Goal: Information Seeking & Learning: Compare options

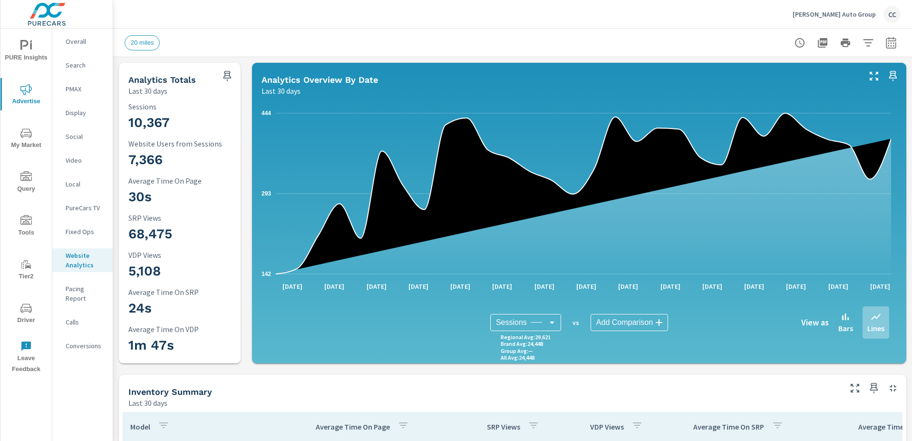
scroll to position [3568, 0]
click at [823, 14] on p "Gillie Hyde Auto Group" at bounding box center [834, 14] width 83 height 9
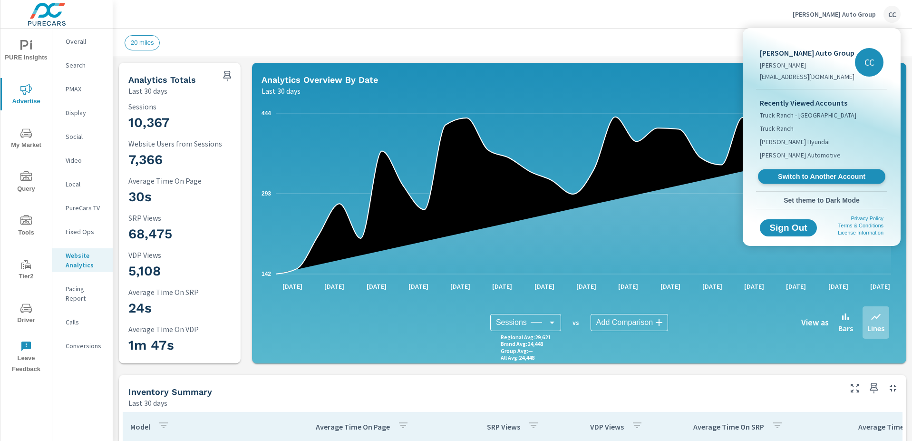
click at [821, 173] on span "Switch to Another Account" at bounding box center [822, 176] width 117 height 9
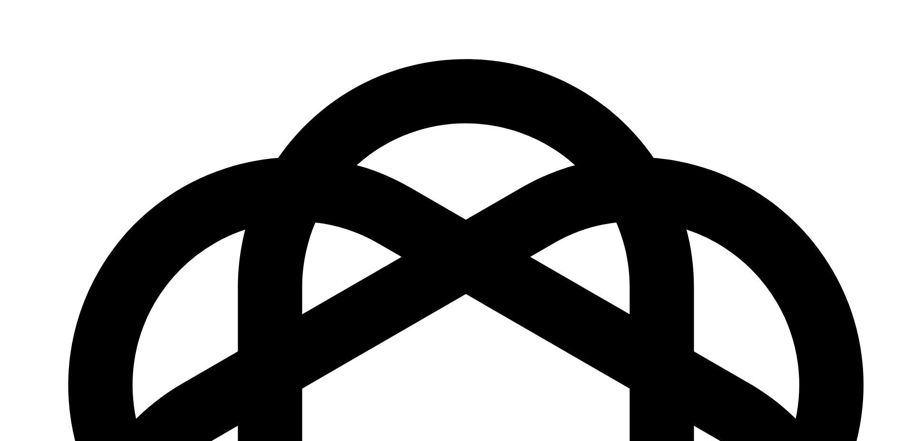
scroll to position [1334, 0]
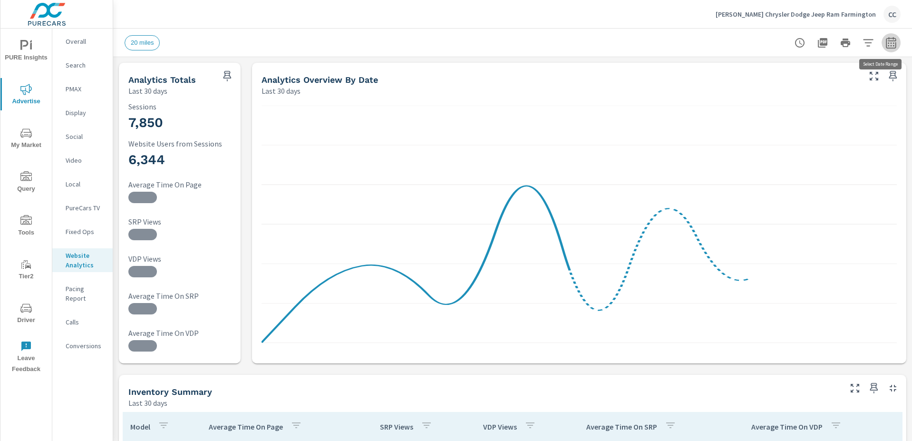
click at [886, 40] on icon "button" at bounding box center [891, 42] width 10 height 11
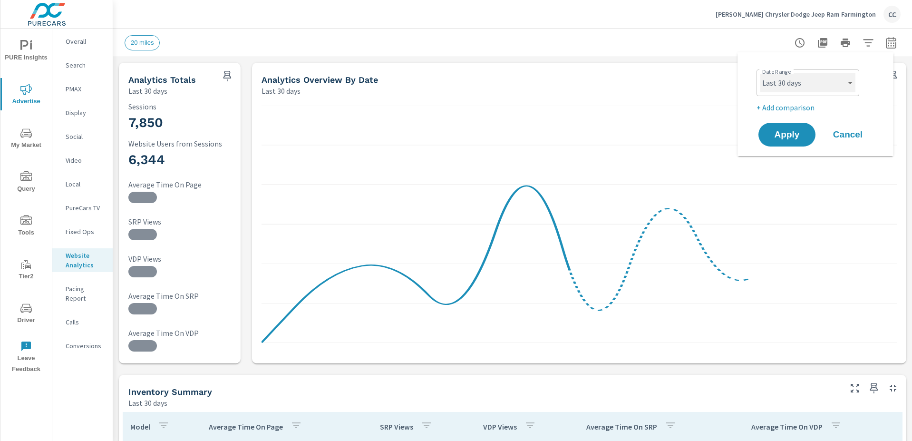
click at [821, 80] on select "Custom Yesterday Last week Last 7 days Last 14 days Last 30 days Last 45 days L…" at bounding box center [808, 82] width 95 height 19
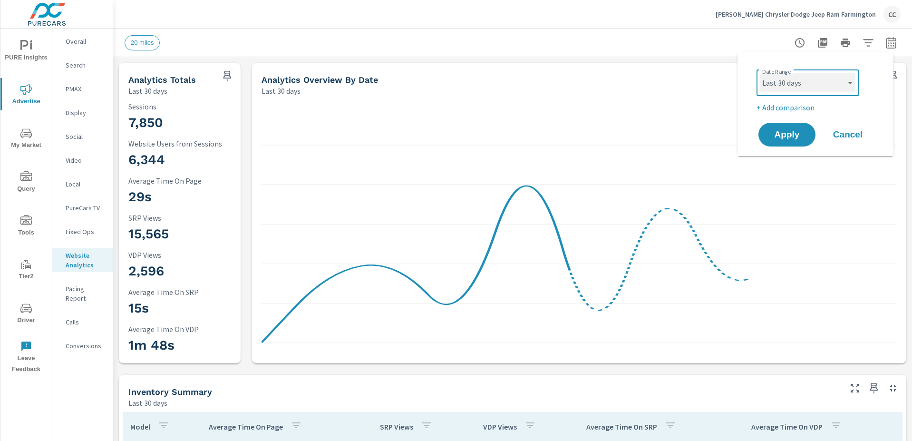
click at [761, 73] on select "Custom Yesterday Last week Last 7 days Last 14 days Last 30 days Last 45 days L…" at bounding box center [808, 82] width 95 height 19
select select "Last month"
click at [795, 135] on span "Apply" at bounding box center [787, 134] width 39 height 9
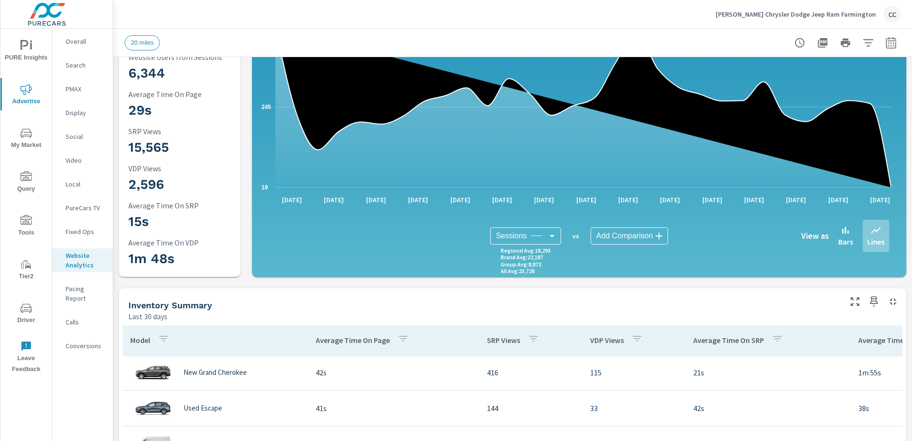
scroll to position [17, 0]
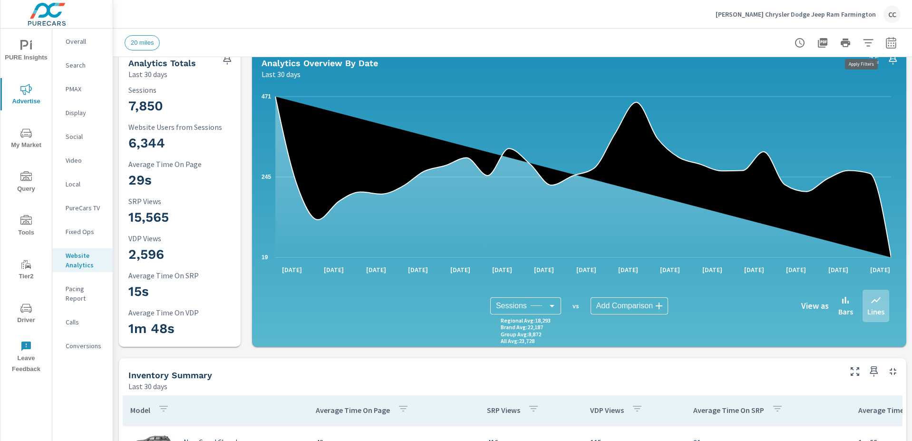
click at [886, 43] on icon "button" at bounding box center [891, 42] width 11 height 11
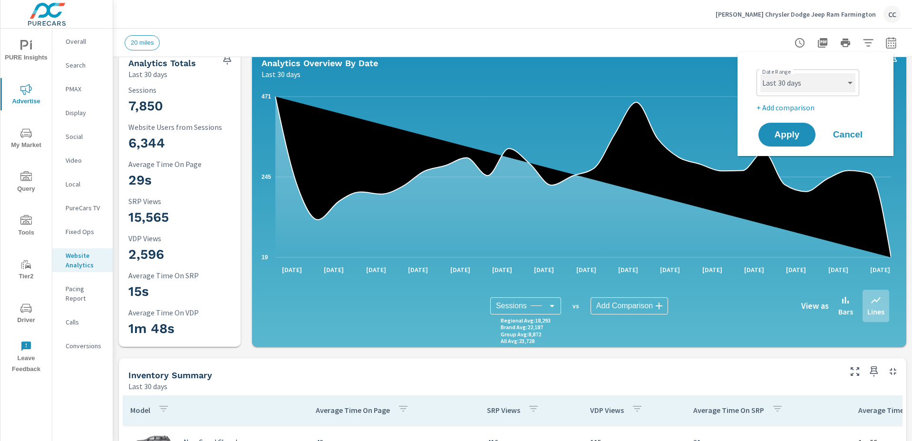
click at [823, 76] on select "Custom Yesterday Last week Last 7 days Last 14 days Last 30 days Last 45 days L…" at bounding box center [808, 82] width 95 height 19
click at [761, 73] on select "Custom Yesterday Last week Last 7 days Last 14 days Last 30 days Last 45 days L…" at bounding box center [808, 82] width 95 height 19
select select "Last month"
click at [784, 136] on span "Apply" at bounding box center [787, 134] width 39 height 9
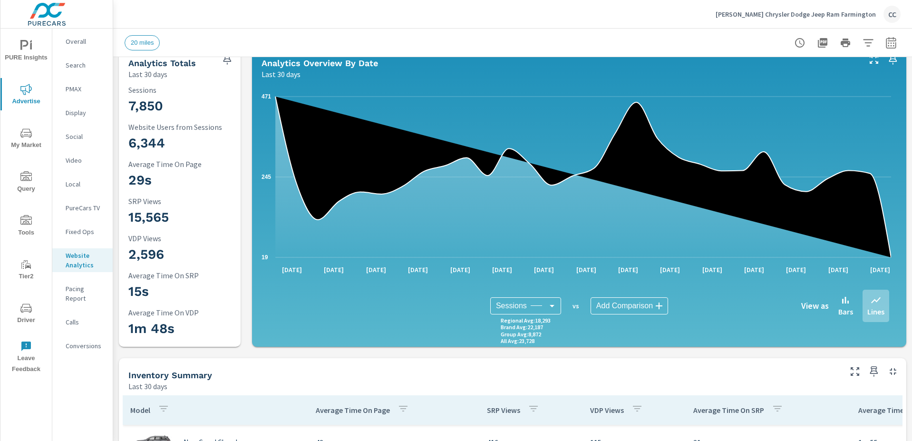
click at [863, 46] on icon "button" at bounding box center [868, 42] width 11 height 11
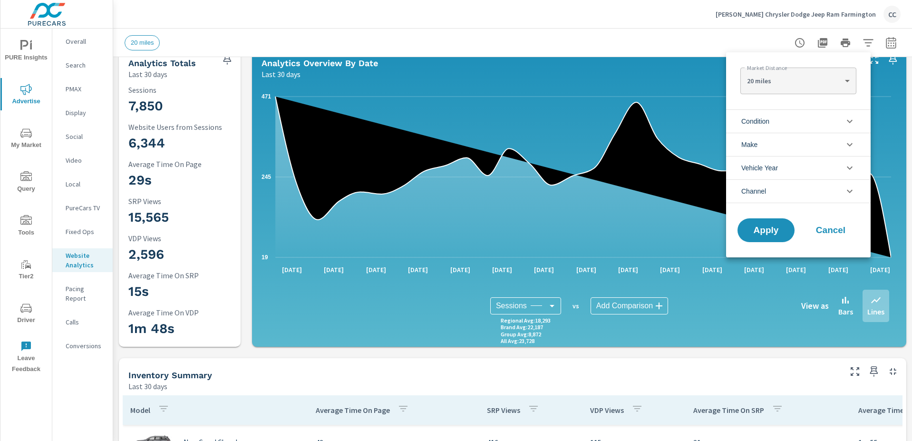
click at [685, 48] on div at bounding box center [456, 220] width 912 height 441
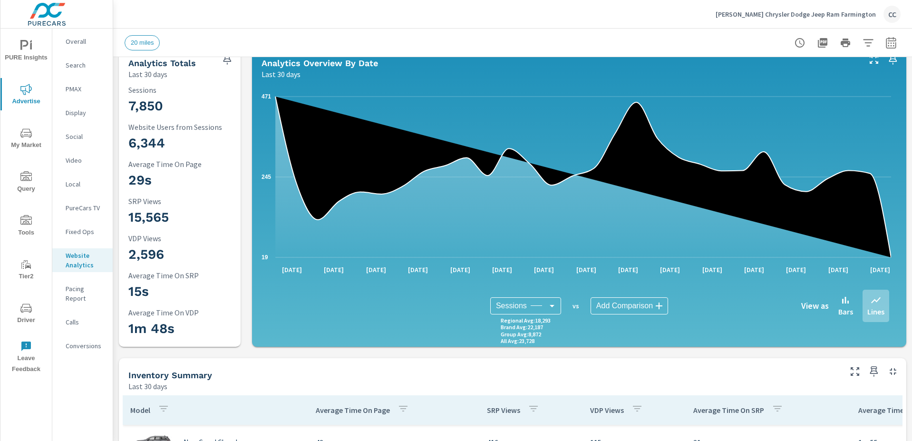
click at [20, 49] on icon "nav menu" at bounding box center [25, 45] width 11 height 11
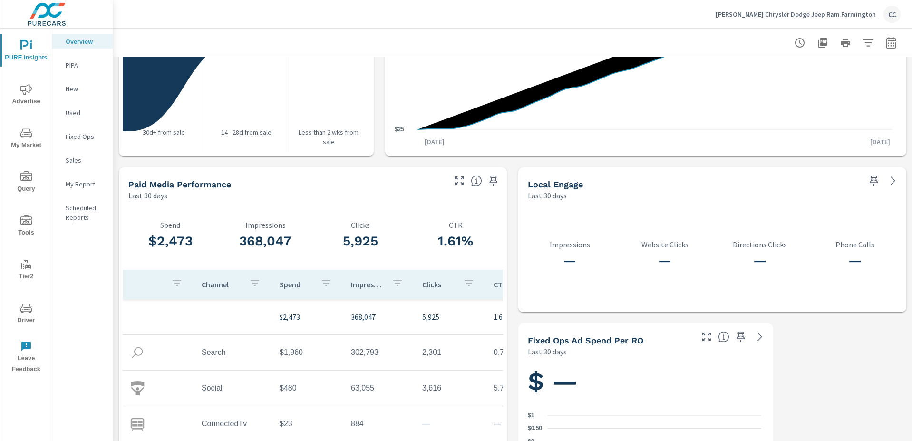
scroll to position [1176, 0]
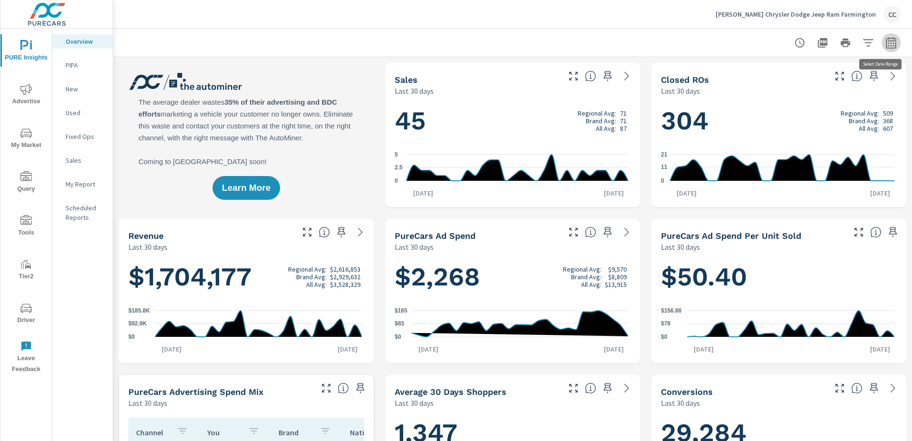
click at [890, 39] on button "button" at bounding box center [891, 42] width 19 height 19
select select "Last 30 days"
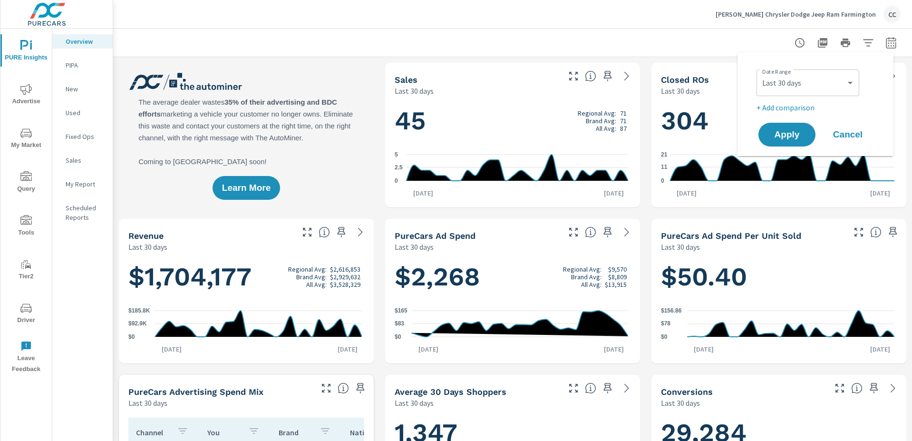
click at [780, 106] on p "+ Add comparison" at bounding box center [818, 107] width 122 height 11
select select "Previous period"
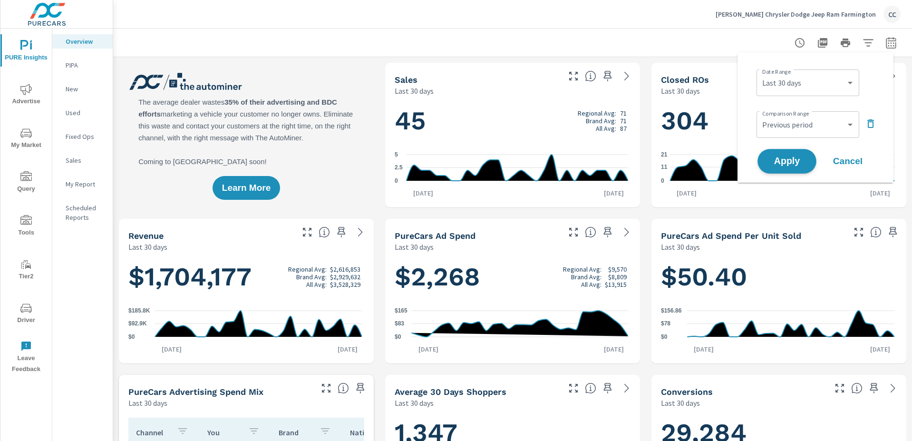
click at [794, 160] on span "Apply" at bounding box center [787, 161] width 39 height 9
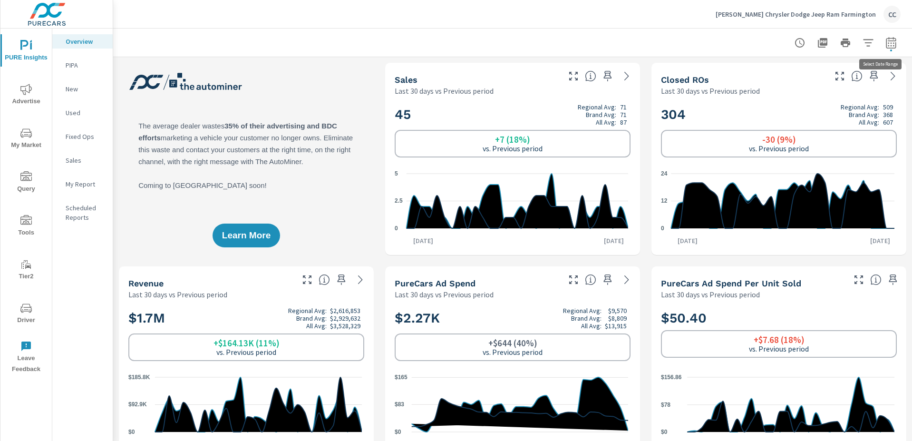
click at [882, 50] on button "button" at bounding box center [891, 42] width 19 height 19
select select "Last 30 days"
select select "Previous period"
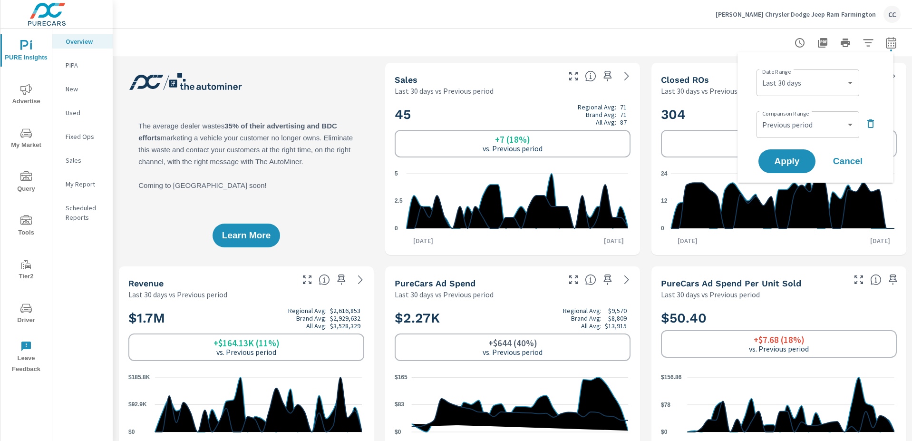
click at [867, 123] on icon "button" at bounding box center [870, 123] width 11 height 11
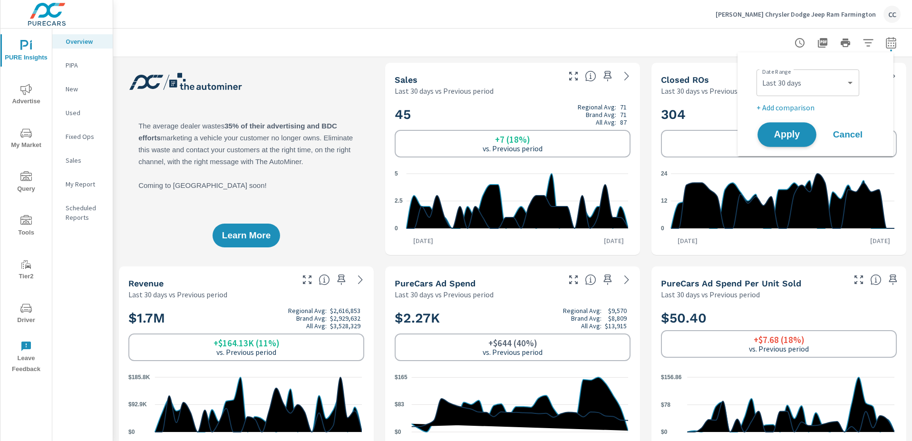
click at [788, 138] on span "Apply" at bounding box center [787, 134] width 39 height 9
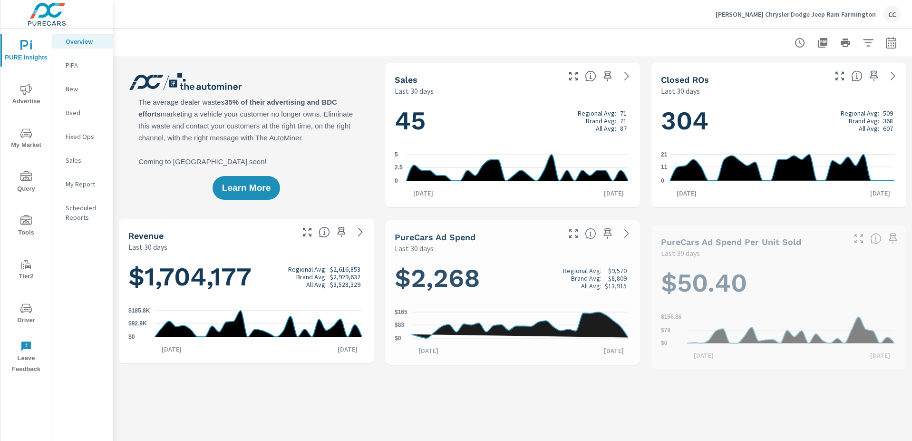
scroll to position [36, 0]
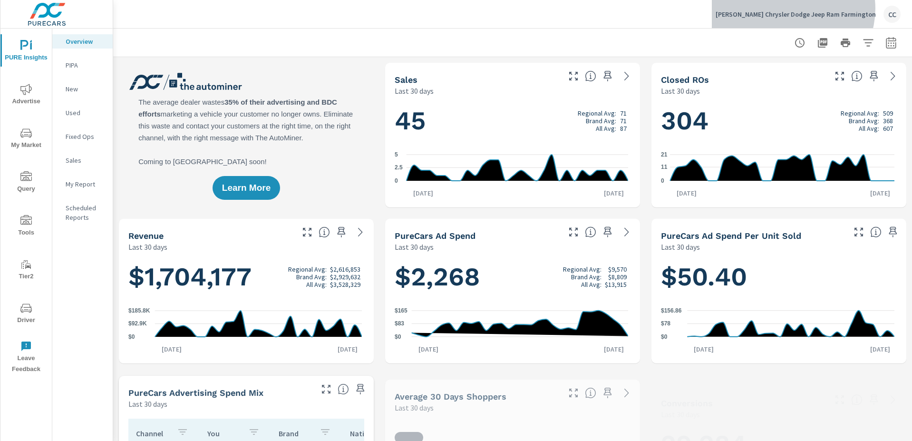
click at [825, 9] on div "Pettus Chrysler Dodge Jeep Ram Farmington CC" at bounding box center [808, 14] width 185 height 17
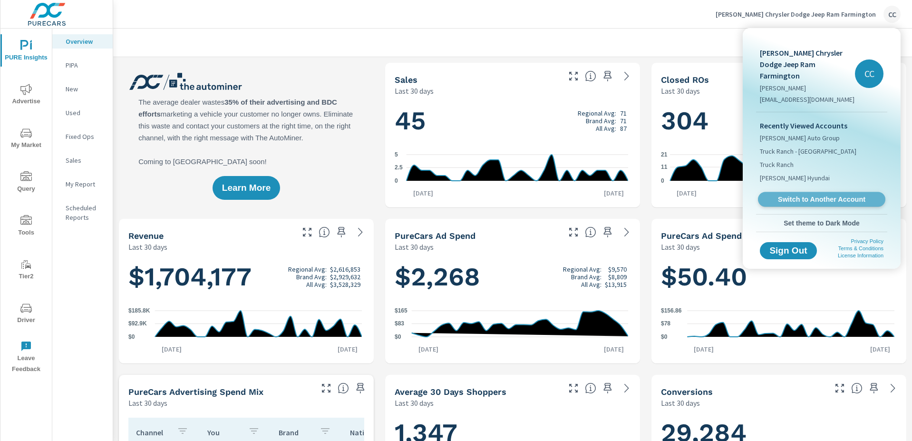
click at [819, 195] on span "Switch to Another Account" at bounding box center [822, 199] width 117 height 9
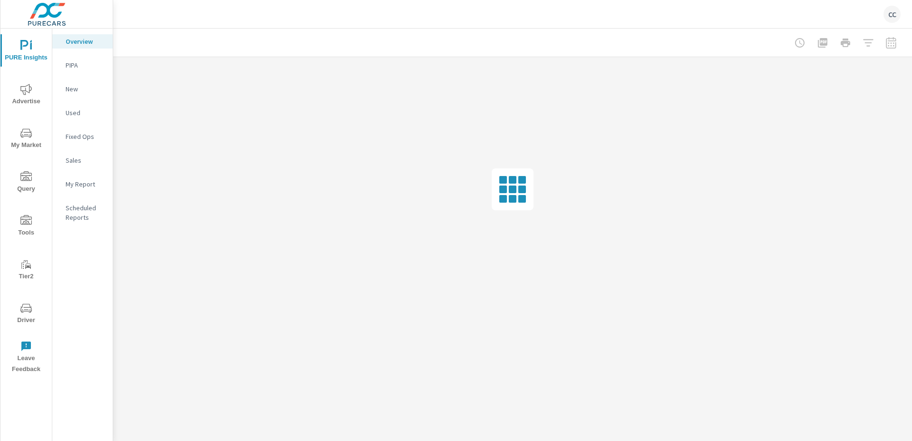
scroll to position [1334, 0]
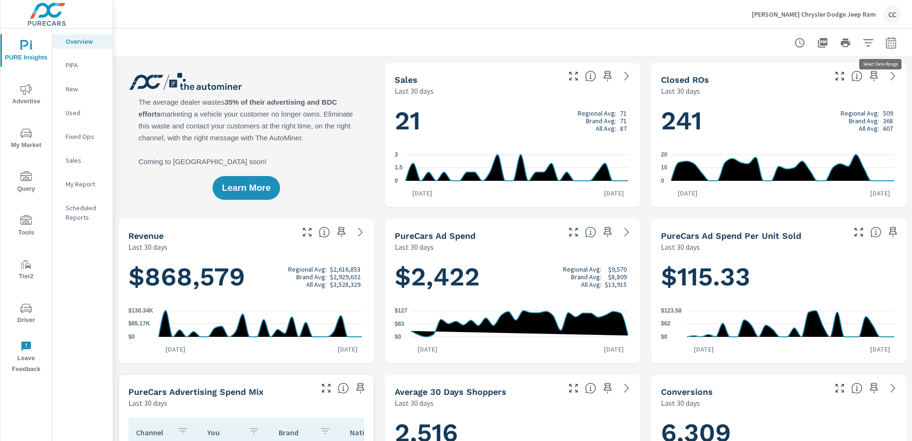
click at [886, 40] on icon "button" at bounding box center [891, 42] width 11 height 11
select select "Last 30 days"
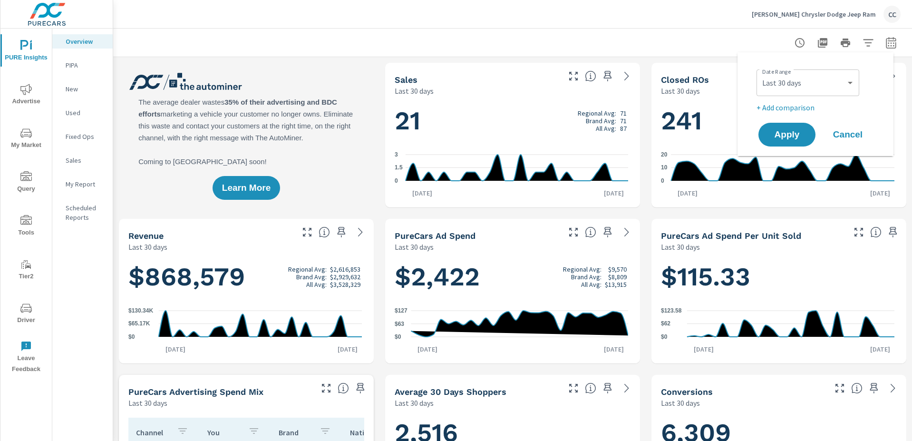
click at [801, 111] on p "+ Add comparison" at bounding box center [818, 107] width 122 height 11
select select "Previous period"
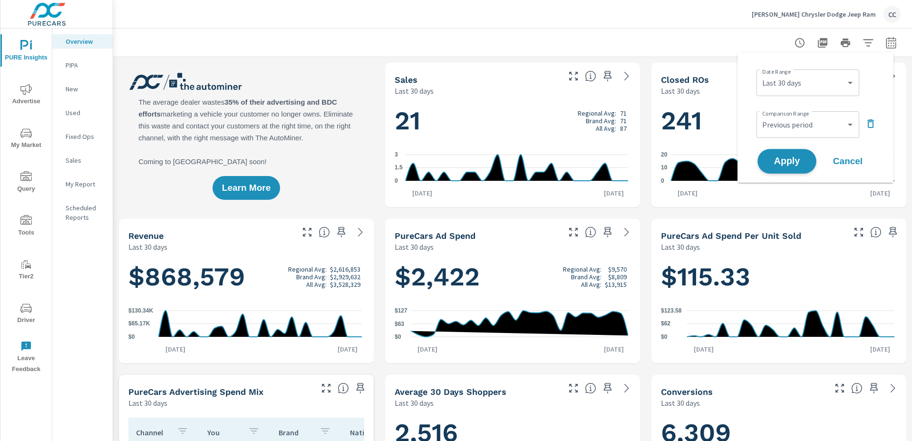
click at [795, 164] on span "Apply" at bounding box center [787, 161] width 39 height 9
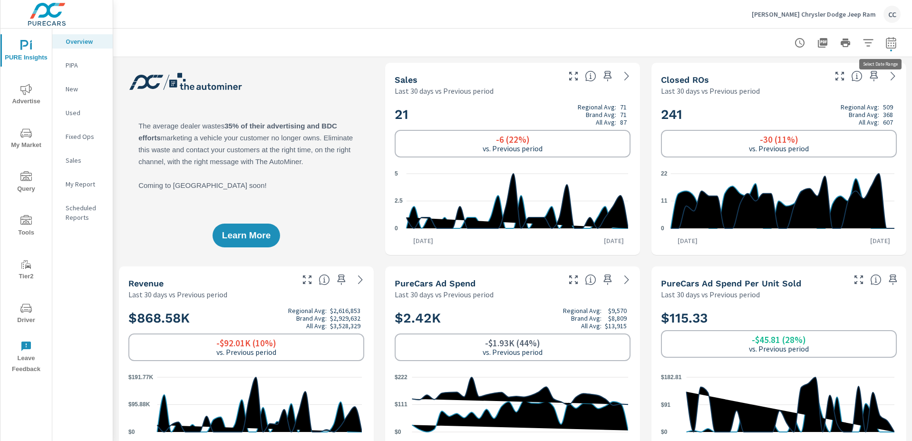
click at [886, 45] on icon "button" at bounding box center [891, 42] width 11 height 11
select select "Last 30 days"
select select "Previous period"
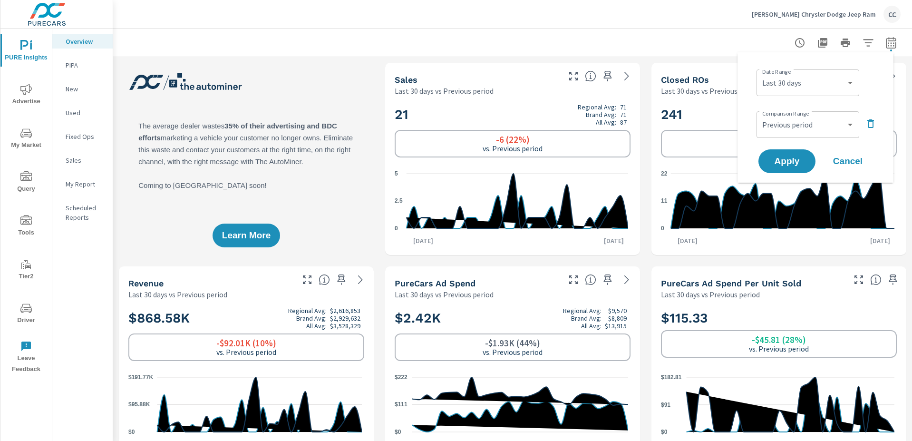
click at [869, 123] on icon "button" at bounding box center [871, 123] width 7 height 9
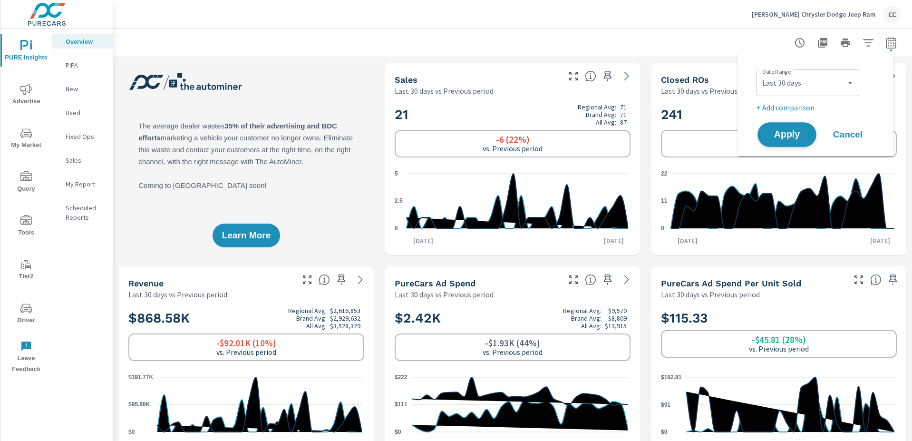
click at [796, 138] on span "Apply" at bounding box center [787, 134] width 39 height 9
